Goal: Task Accomplishment & Management: Manage account settings

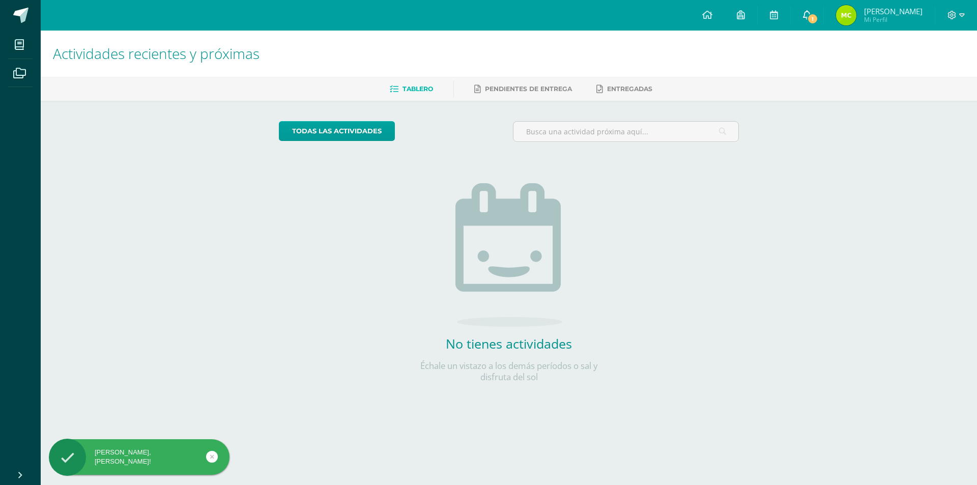
click at [818, 16] on span "1" at bounding box center [812, 18] width 11 height 11
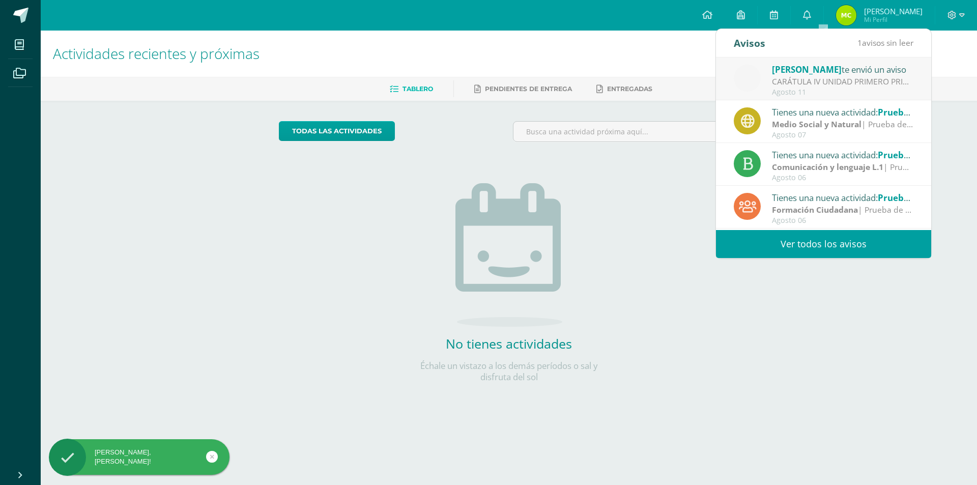
click at [806, 73] on span "[PERSON_NAME]" at bounding box center [807, 70] width 70 height 12
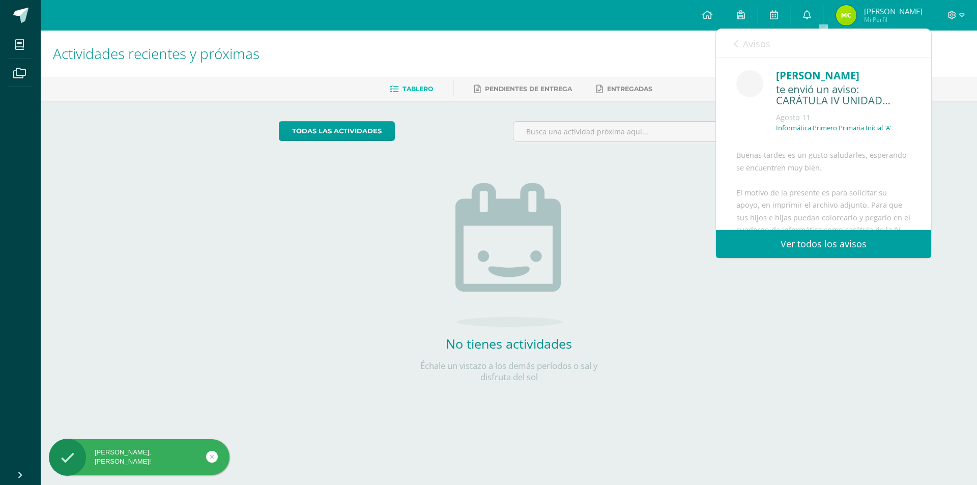
click at [827, 244] on link "Ver todos los avisos" at bounding box center [823, 244] width 215 height 28
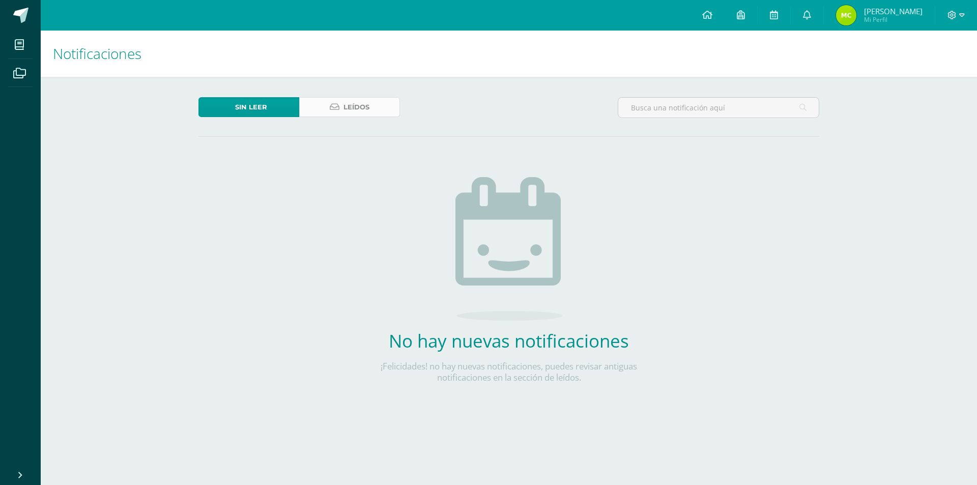
click at [341, 102] on link "Leídos" at bounding box center [349, 107] width 101 height 20
